Goal: Task Accomplishment & Management: Manage account settings

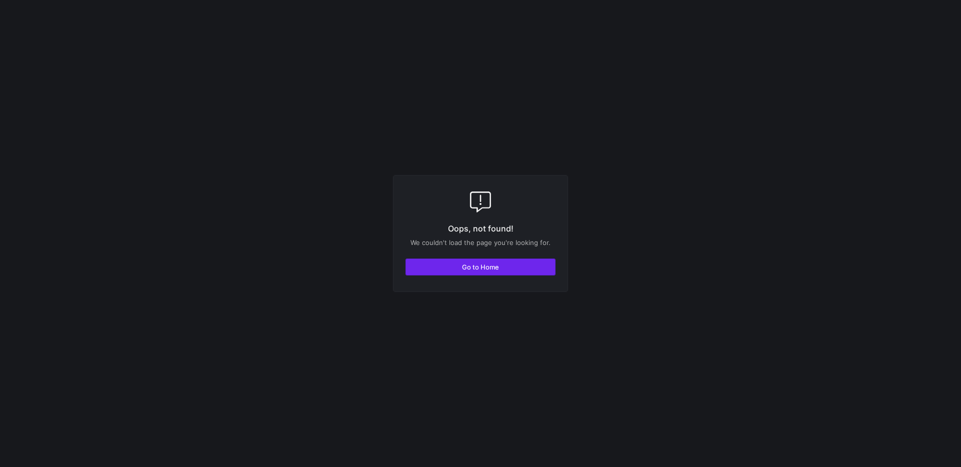
click at [487, 271] on span "Go to Home" at bounding box center [480, 267] width 37 height 8
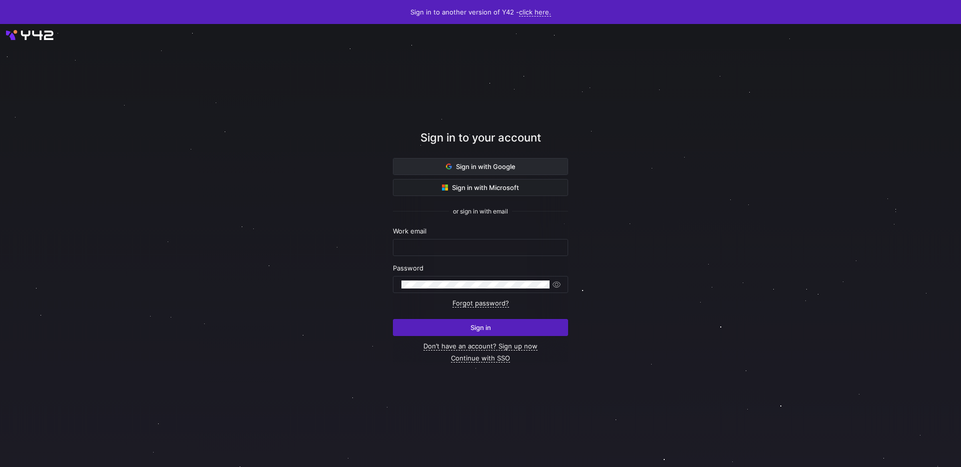
click at [479, 165] on span "Sign in with Google" at bounding box center [481, 167] width 70 height 8
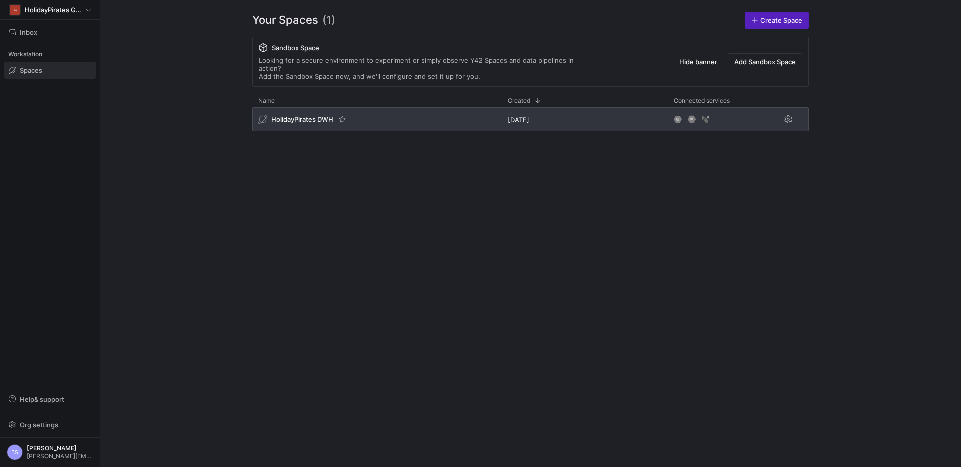
click at [379, 111] on div "HolidayPirates DWH" at bounding box center [376, 120] width 249 height 24
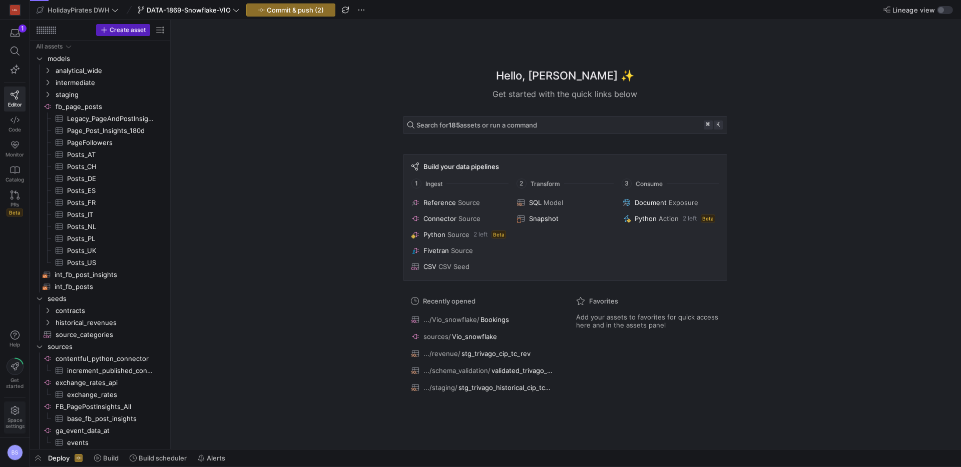
click at [17, 413] on icon at bounding box center [15, 410] width 9 height 9
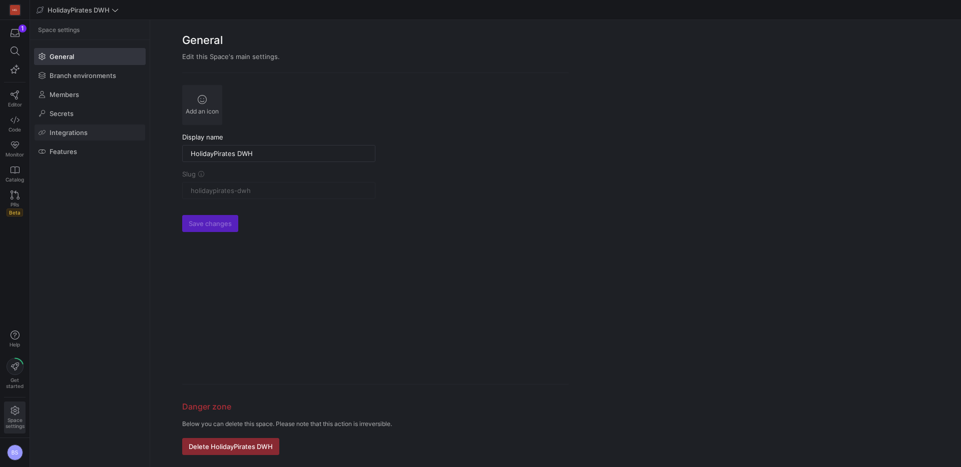
click at [84, 131] on span "Integrations" at bounding box center [69, 133] width 38 height 8
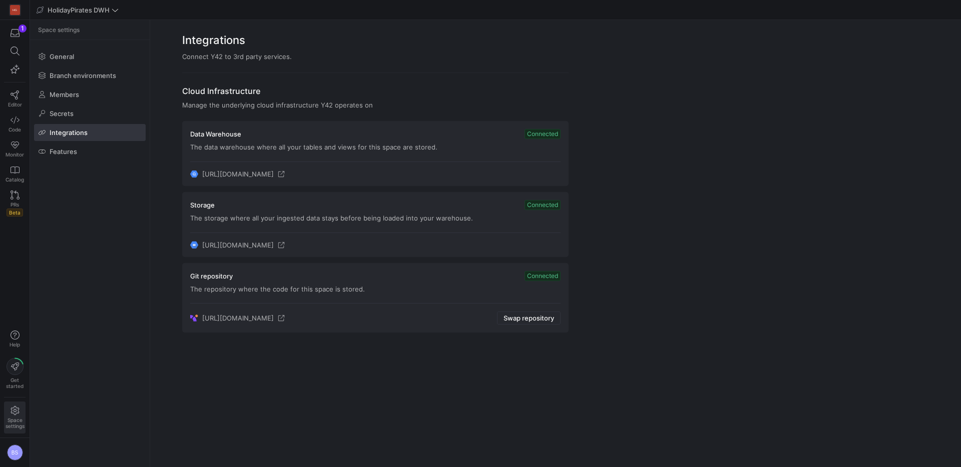
click at [58, 104] on div "General Branch environments Members Secrets Integrations Features" at bounding box center [90, 104] width 120 height 128
click at [57, 113] on span "Secrets" at bounding box center [62, 114] width 24 height 8
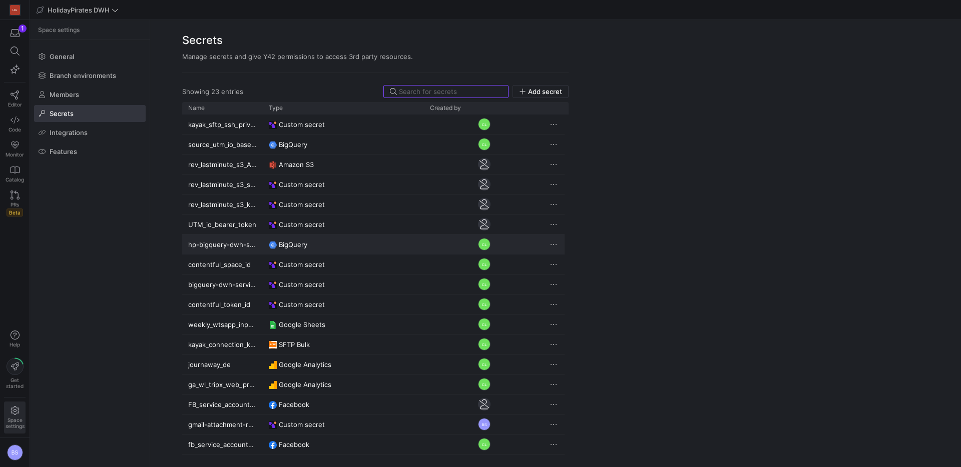
scroll to position [120, 0]
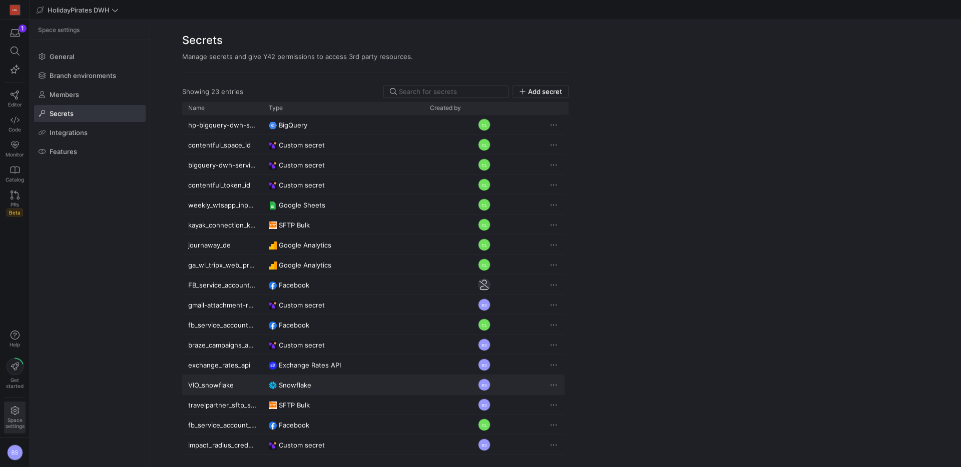
click at [553, 386] on span "Press SPACE to select this row." at bounding box center [553, 385] width 10 height 10
click at [566, 416] on span "Delete" at bounding box center [574, 415] width 21 height 8
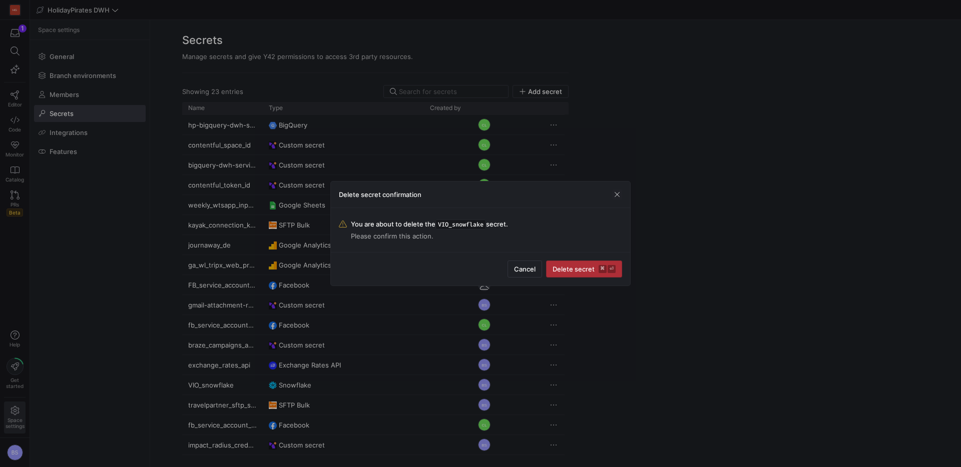
click at [562, 270] on span "Delete secret ⌘ ⏎" at bounding box center [583, 269] width 63 height 8
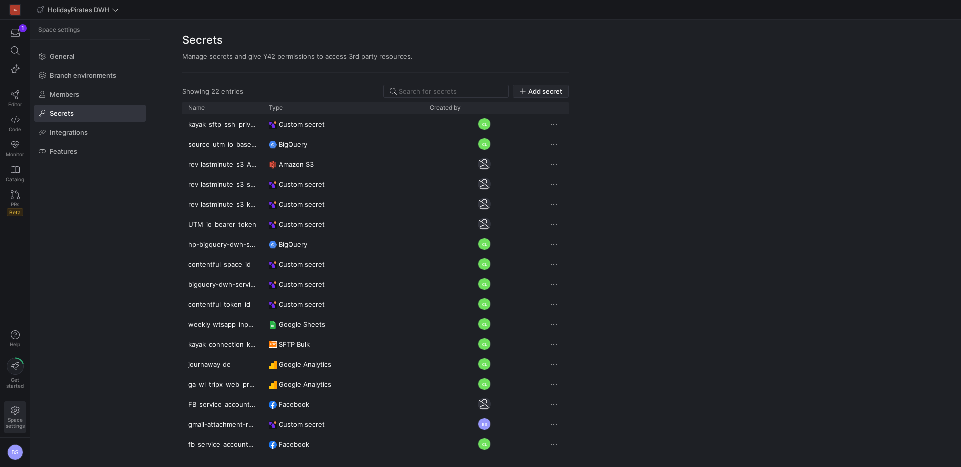
click at [548, 96] on span "button" at bounding box center [540, 92] width 55 height 12
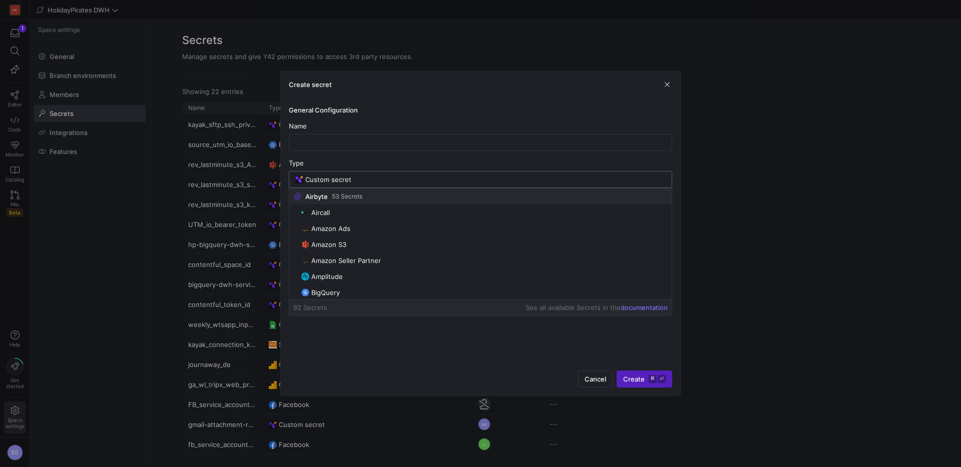
click at [390, 179] on input "Custom secret" at bounding box center [485, 180] width 360 height 8
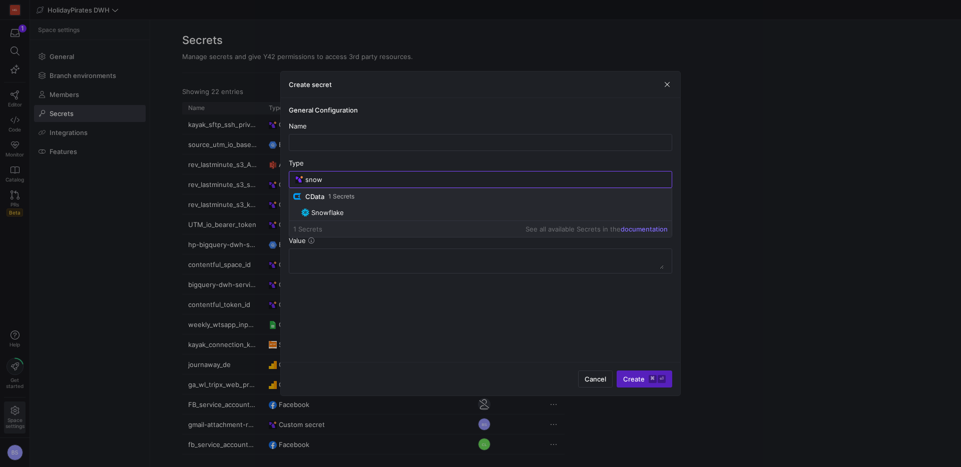
click at [350, 209] on span "Snowflake" at bounding box center [484, 213] width 366 height 8
type input "Snowflake"
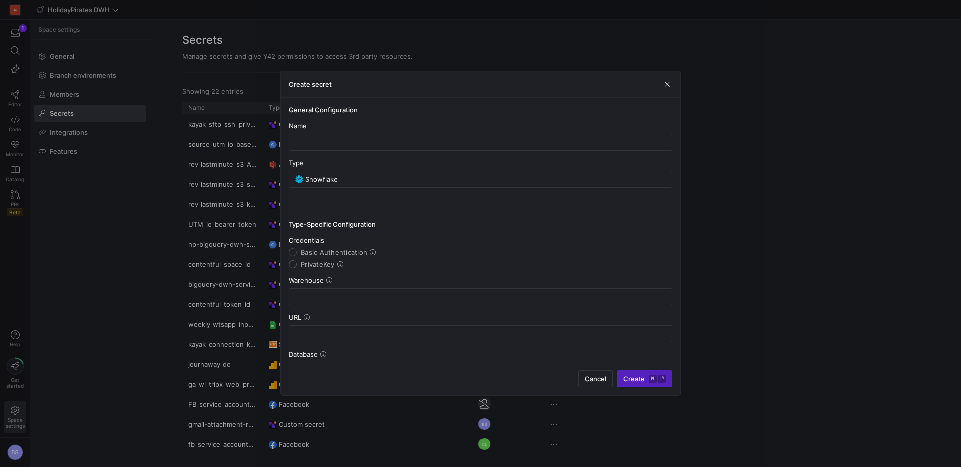
click at [295, 264] on input "PrivateKey" at bounding box center [293, 265] width 8 height 8
radio input "true"
click at [352, 299] on input "text" at bounding box center [480, 297] width 366 height 8
paste input "holidaypiratesde_service_user"
type input "holidaypiratesde_service_user"
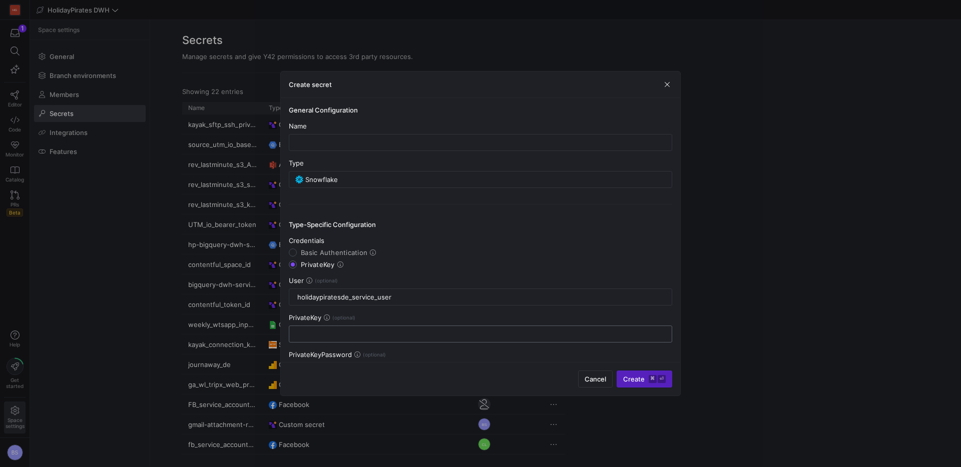
click at [333, 329] on div at bounding box center [480, 334] width 366 height 16
paste input "-----BEGIN PRIVATE KEY----- MIIEvQIBADANBgkqhkiG9w0BAQEFAASCBKcwggSjAgEAAoIBAQD…"
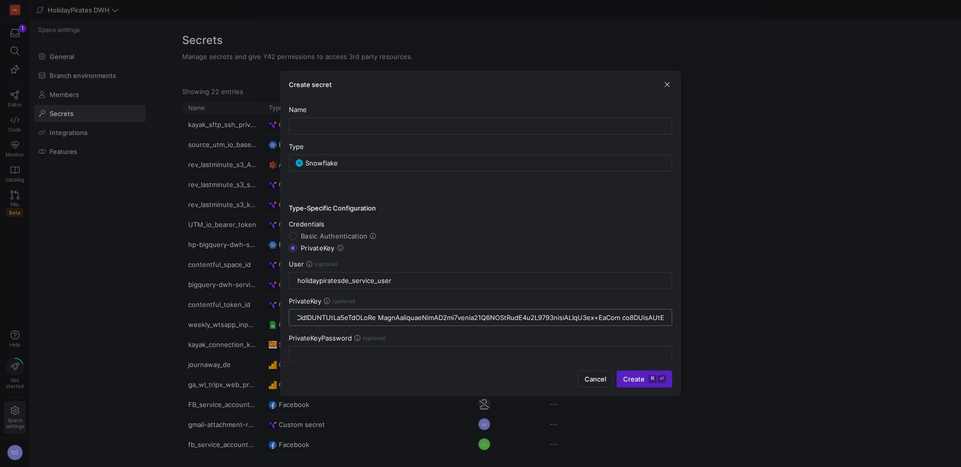
scroll to position [0, 0]
click at [299, 318] on input "text" at bounding box center [480, 318] width 366 height 8
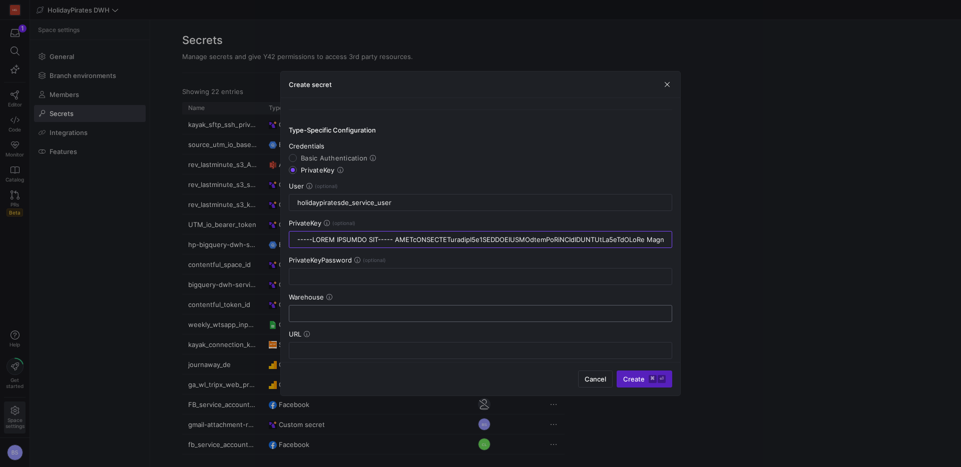
type input "-----BEGIN PRIVATE KEY----- MIIEvQIBADANBgkqhkiG9w0BAQEFAASCBKcwggSjAgEAAoIBAQD…"
click at [318, 319] on div at bounding box center [480, 315] width 366 height 16
click at [321, 316] on input "text" at bounding box center [480, 314] width 366 height 8
click at [333, 319] on div "HOLIDAY" at bounding box center [480, 315] width 366 height 16
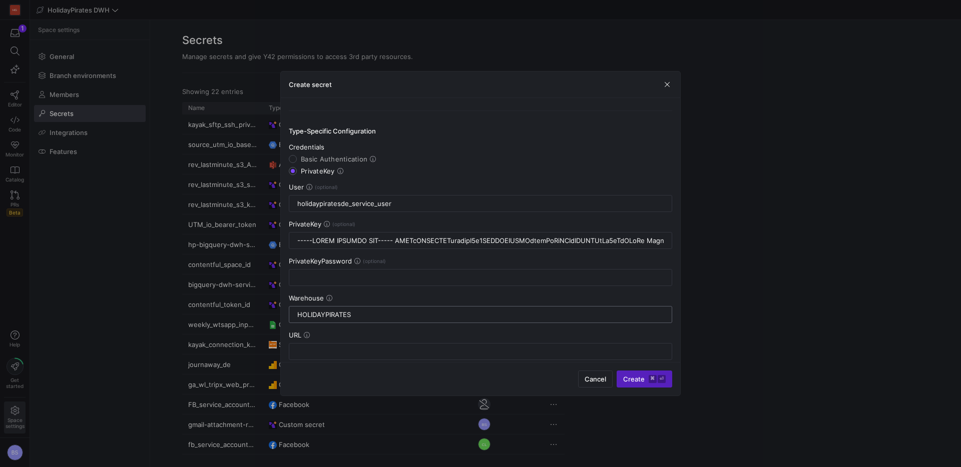
type input "HOLIDAYPIRATES"
click at [361, 350] on input "text" at bounding box center [480, 352] width 366 height 8
paste input "[URL][DOMAIN_NAME]"
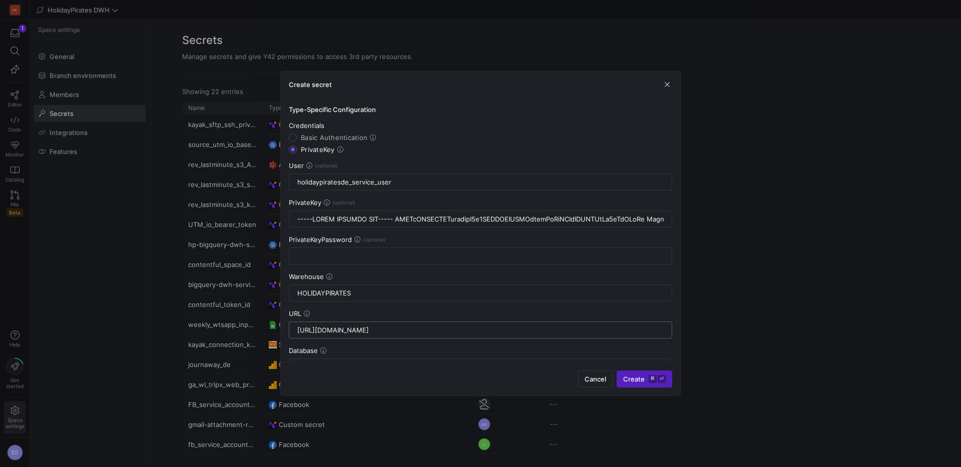
scroll to position [145, 0]
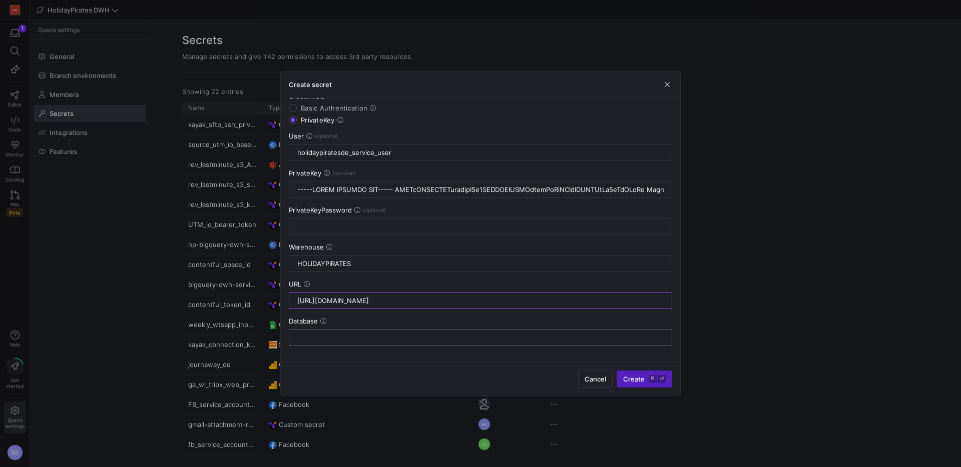
type input "[URL][DOMAIN_NAME]"
click at [345, 339] on input "text" at bounding box center [480, 338] width 366 height 8
type input "AFFILIATES"
click at [637, 380] on span "Create ⌘ ⏎" at bounding box center [644, 379] width 43 height 8
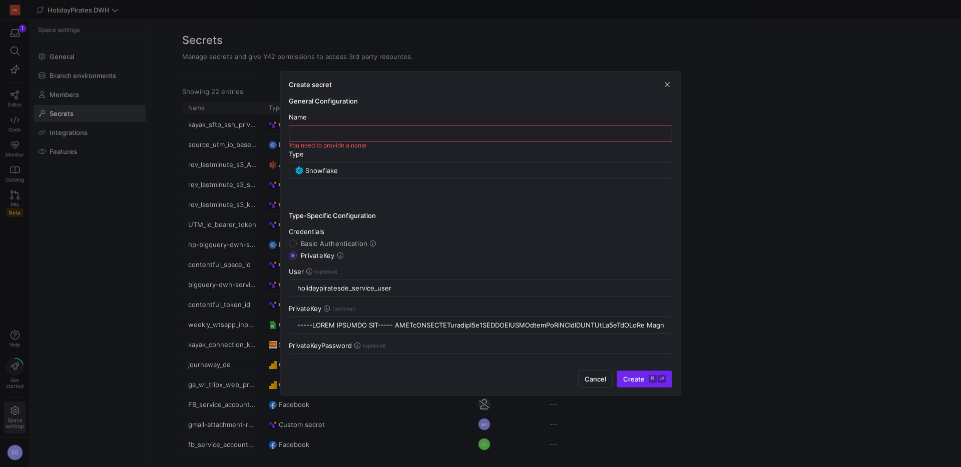
scroll to position [0, 0]
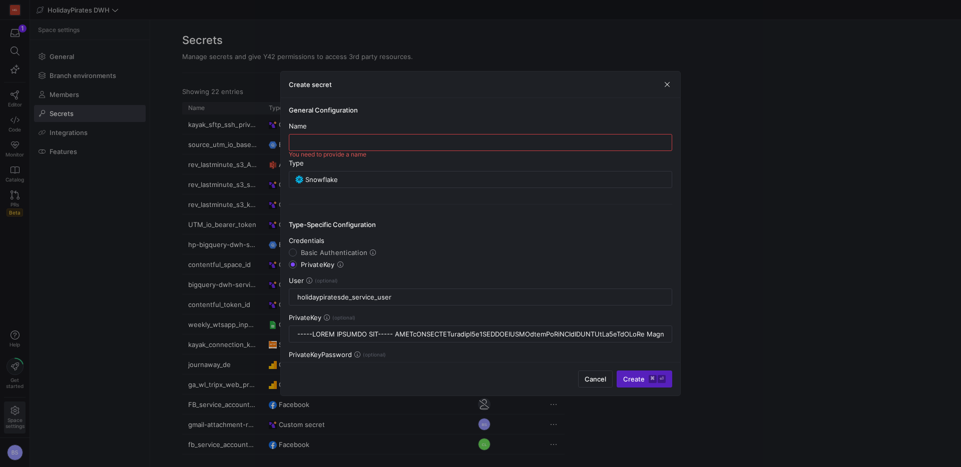
click at [346, 142] on input "text" at bounding box center [480, 143] width 366 height 8
type input "VIO_Snowflake"
click at [638, 381] on span "Create ⌘ ⏎" at bounding box center [644, 379] width 43 height 8
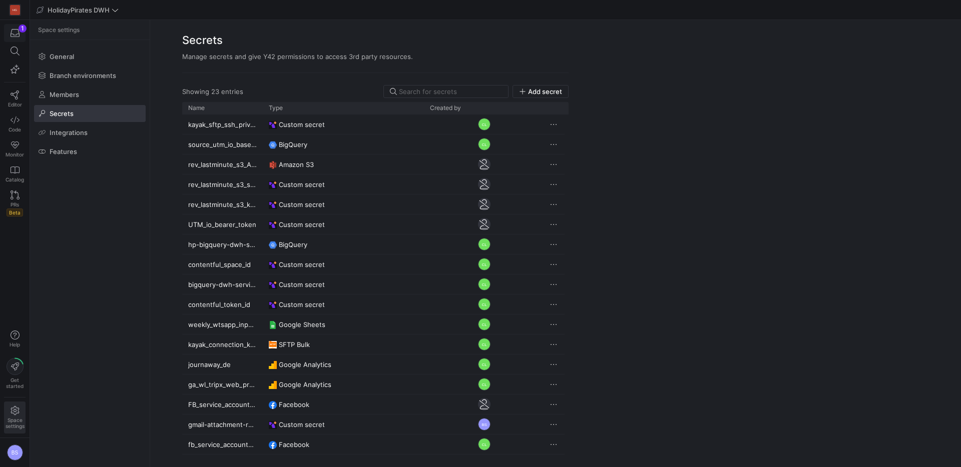
click at [20, 35] on div "button" at bounding box center [15, 33] width 13 height 9
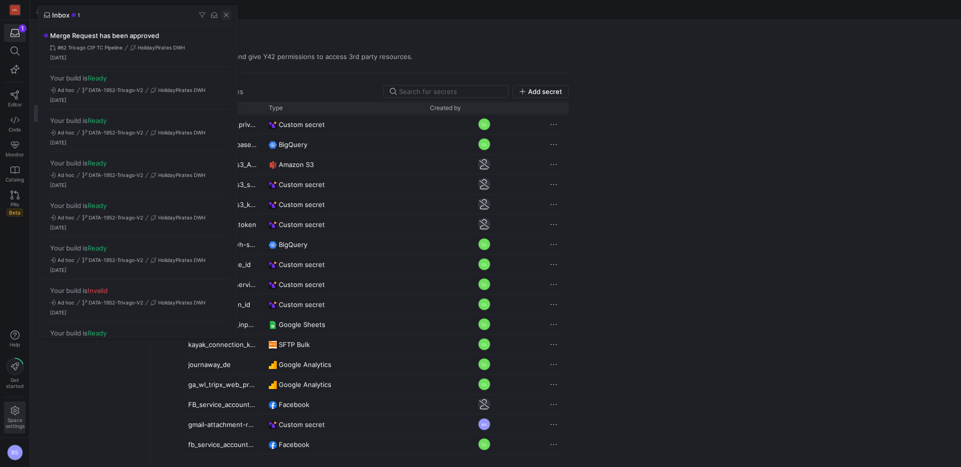
click at [227, 15] on span "button" at bounding box center [226, 15] width 10 height 10
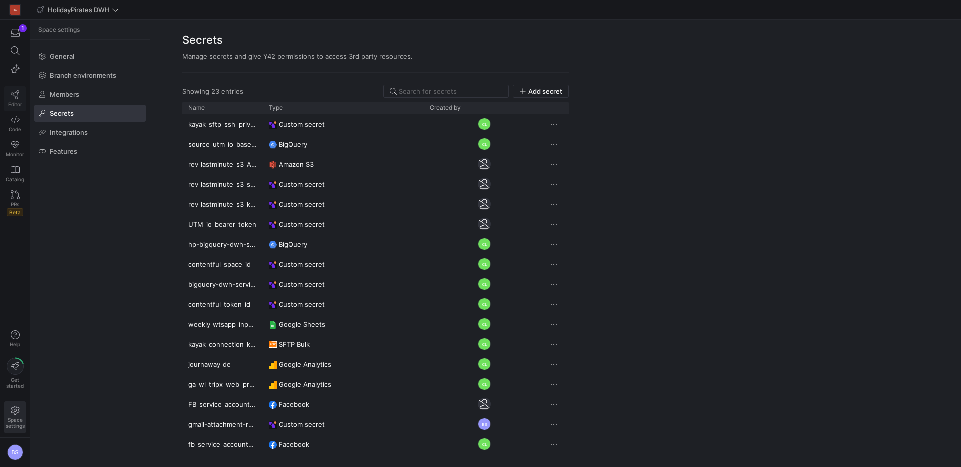
click at [17, 100] on link "Editor" at bounding box center [15, 99] width 22 height 25
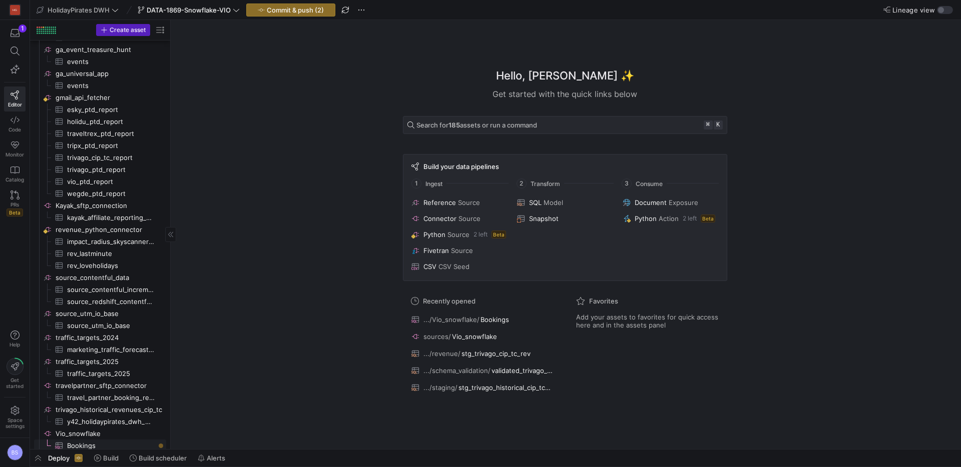
scroll to position [620, 0]
click at [85, 443] on span "Bookings​​​​​​​​​" at bounding box center [111, 447] width 88 height 12
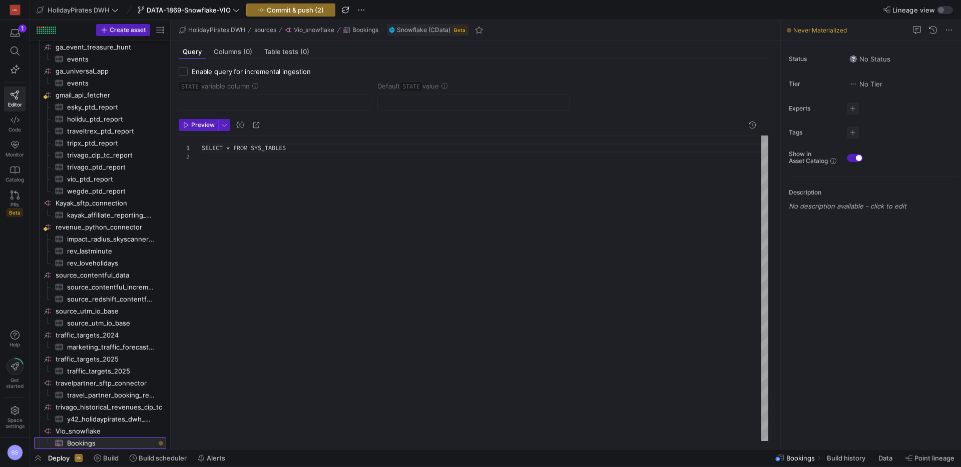
scroll to position [9, 0]
drag, startPoint x: 79, startPoint y: 429, endPoint x: 84, endPoint y: 429, distance: 5.0
click at [80, 429] on span "Vio_snowflake​​​​​​​​" at bounding box center [110, 432] width 109 height 12
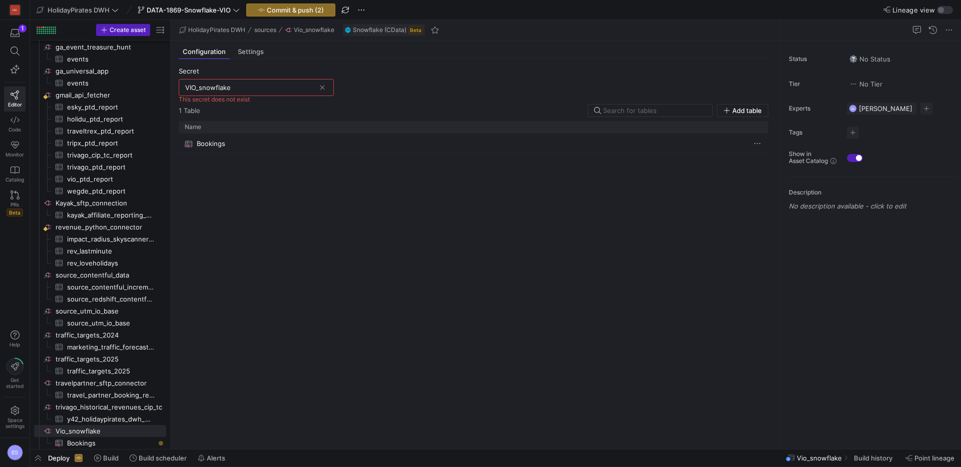
drag, startPoint x: 319, startPoint y: 86, endPoint x: 278, endPoint y: 87, distance: 41.0
click at [316, 86] on div at bounding box center [321, 88] width 12 height 10
click at [251, 87] on input "VIO_snowflake" at bounding box center [250, 88] width 130 height 8
click at [243, 104] on div "VIO_Snowflake" at bounding box center [257, 106] width 124 height 8
type input "VIO_Snowflake"
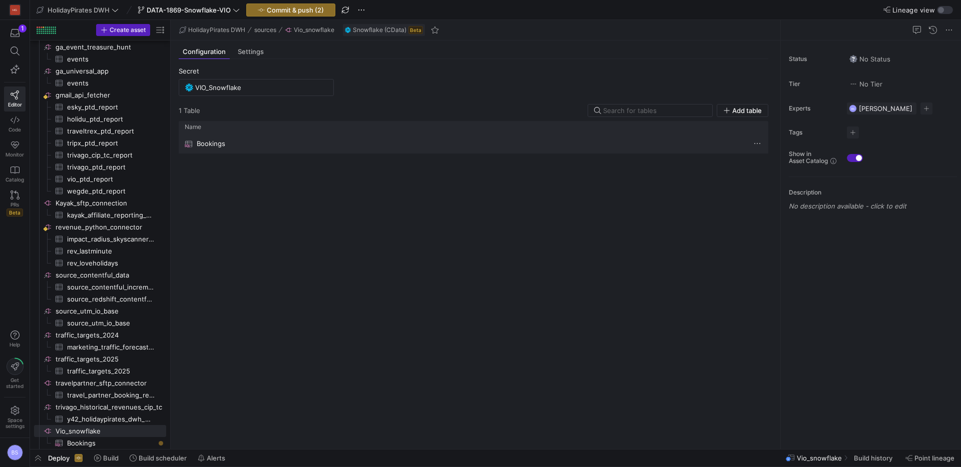
click at [213, 146] on span "Bookings" at bounding box center [211, 144] width 29 height 20
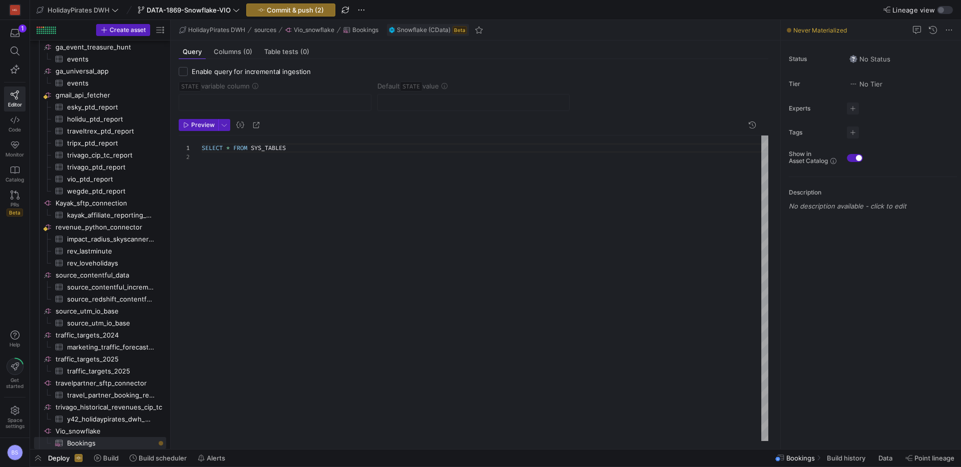
scroll to position [9, 0]
click at [207, 123] on span "Preview" at bounding box center [203, 125] width 24 height 7
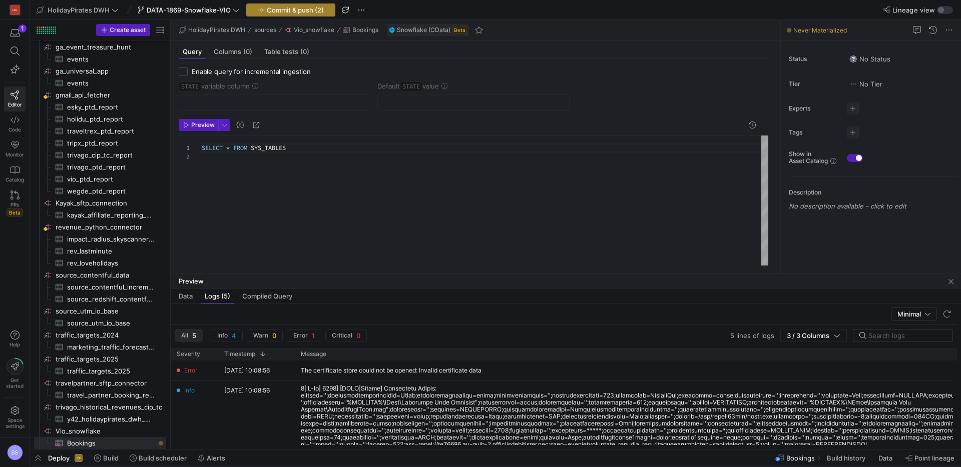
click at [287, 9] on span "Commit & push (2)" at bounding box center [295, 10] width 57 height 8
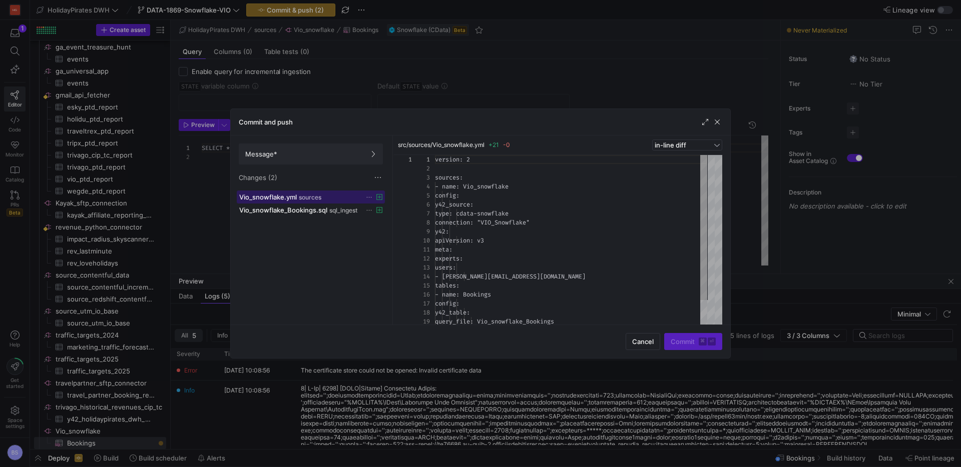
click at [335, 200] on div "Vio_snowflake.yml sources" at bounding box center [299, 197] width 121 height 8
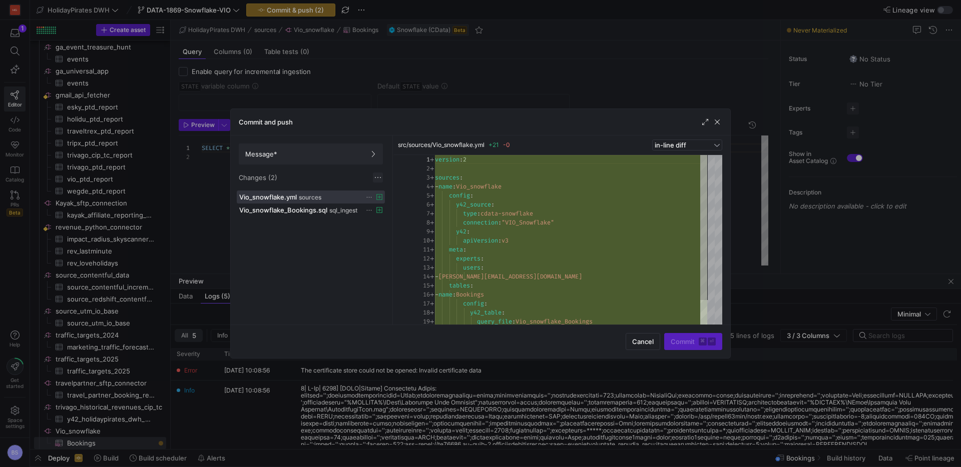
click at [376, 180] on span at bounding box center [378, 178] width 10 height 10
click at [388, 209] on span "Discard all changes" at bounding box center [414, 208] width 70 height 8
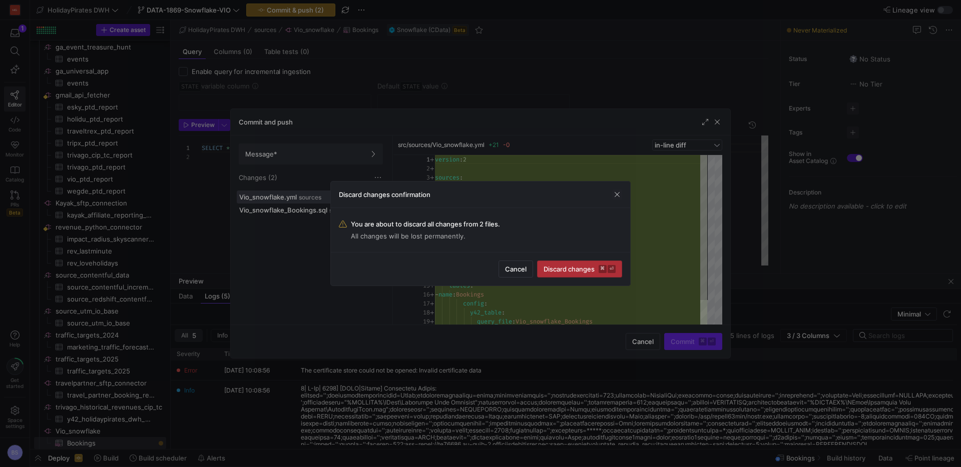
click at [572, 272] on span "Discard changes ⌘ ⏎" at bounding box center [579, 269] width 72 height 8
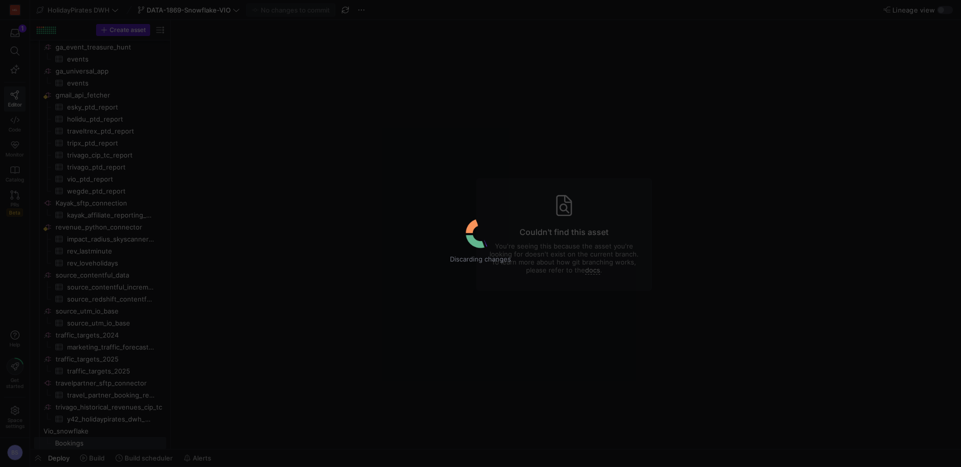
scroll to position [600, 0]
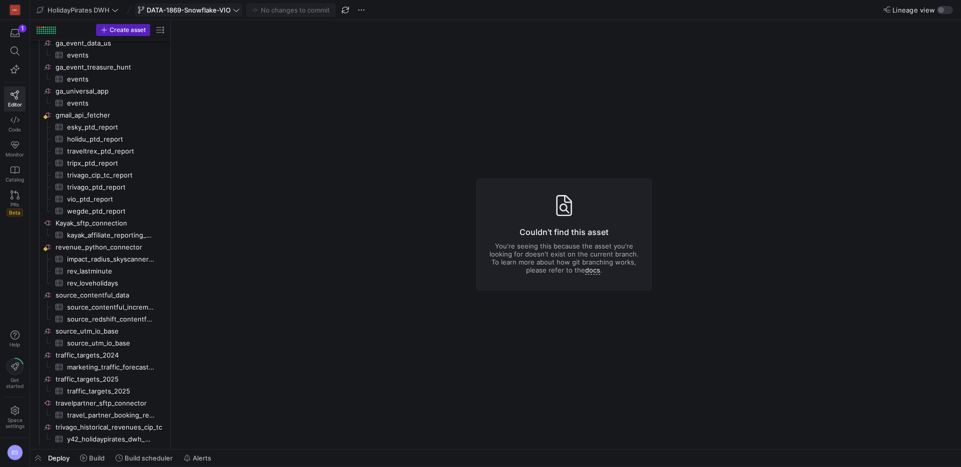
click at [190, 13] on span "DATA-1869-Snowflake-VIO" at bounding box center [189, 10] width 84 height 8
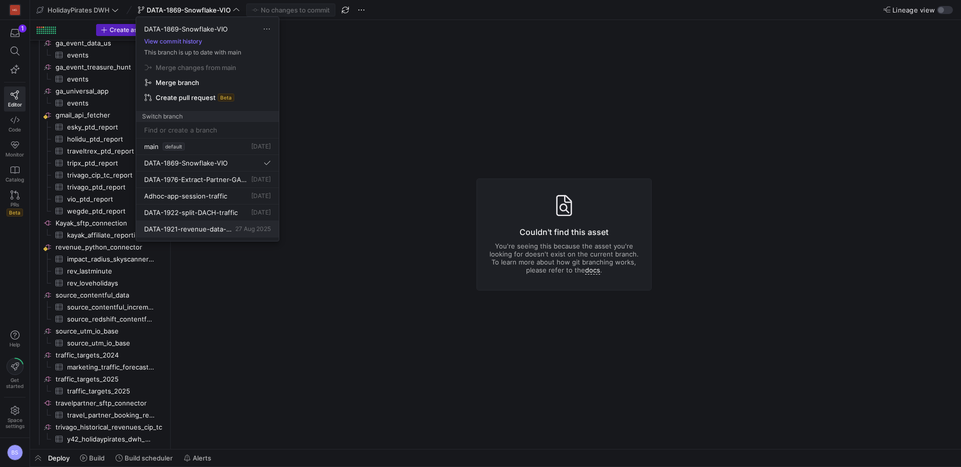
scroll to position [35, 0]
click at [197, 230] on div "Data-1848-Braze [DATE]" at bounding box center [207, 228] width 127 height 8
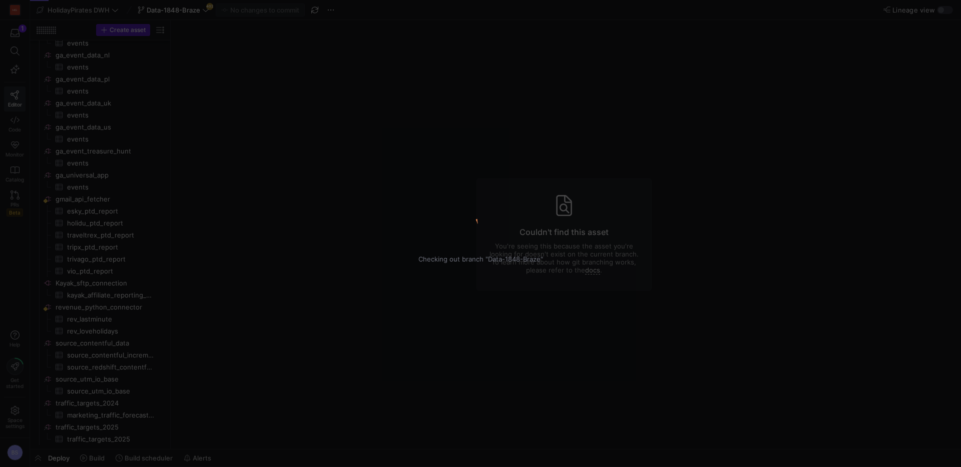
scroll to position [516, 0]
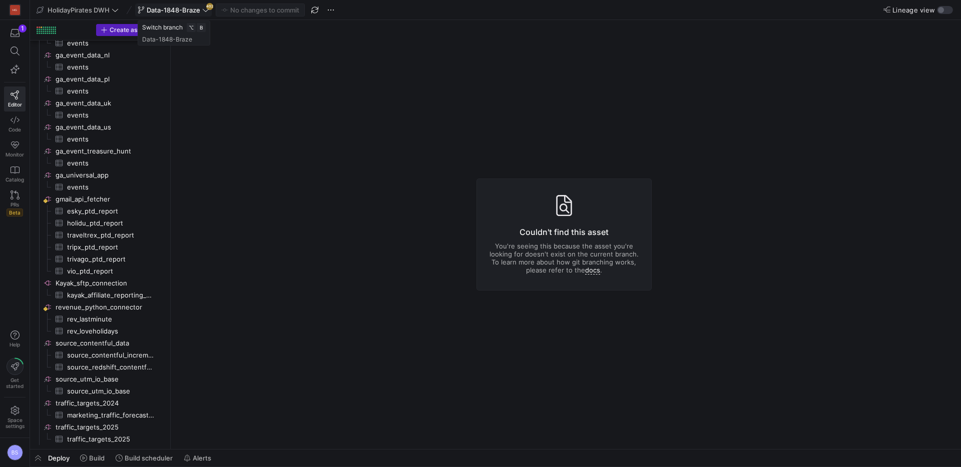
click at [205, 11] on icon at bounding box center [205, 10] width 7 height 7
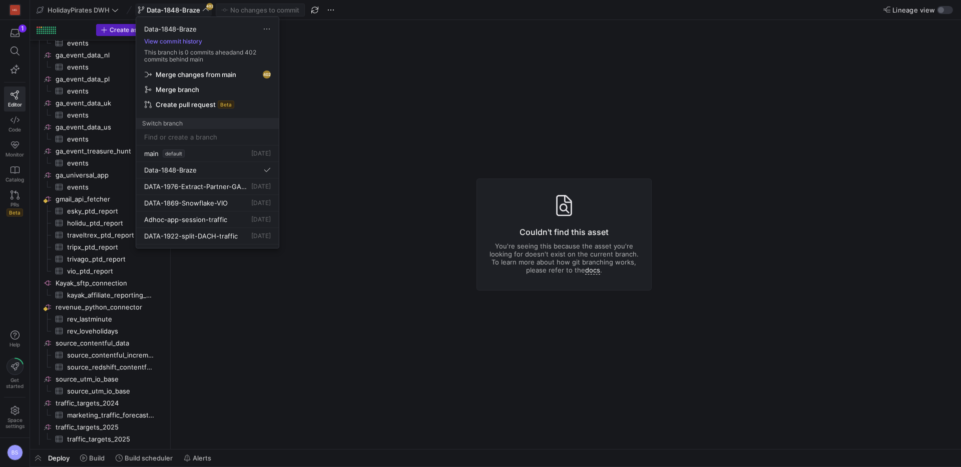
click at [218, 73] on span "Merge changes from main" at bounding box center [196, 75] width 81 height 8
